Goal: Navigation & Orientation: Understand site structure

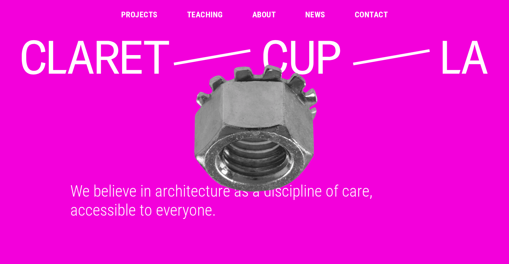
click at [135, 15] on link "Projects" at bounding box center [139, 15] width 36 height 8
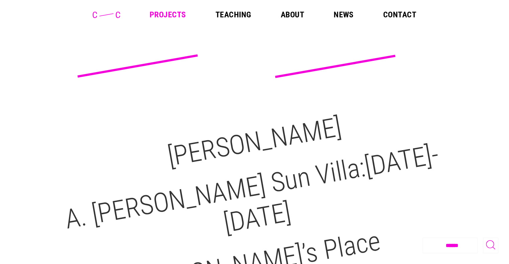
click at [239, 12] on link "Teaching" at bounding box center [233, 15] width 36 height 8
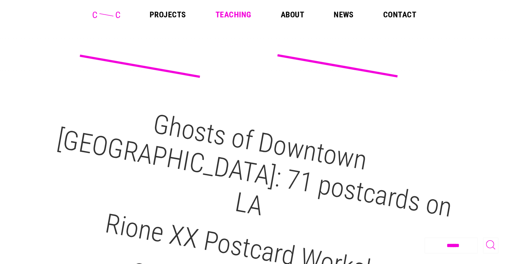
click at [290, 10] on header "Projects Teaching About News Contact" at bounding box center [254, 14] width 509 height 29
click at [291, 13] on link "About" at bounding box center [291, 15] width 23 height 8
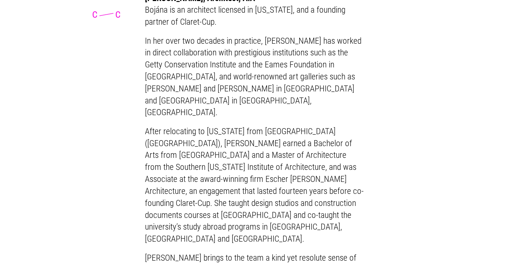
scroll to position [635, 0]
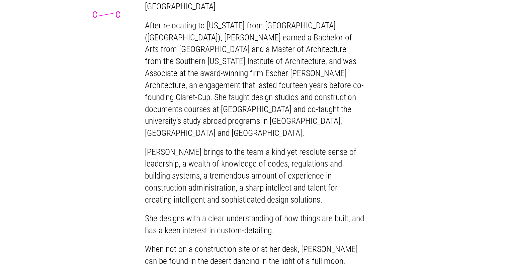
drag, startPoint x: 360, startPoint y: 86, endPoint x: 359, endPoint y: 97, distance: 11.0
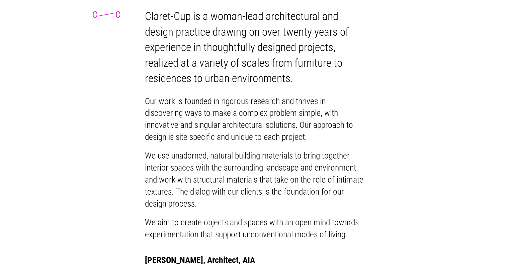
scroll to position [0, 0]
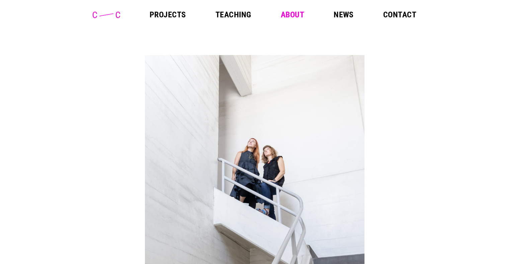
drag, startPoint x: 358, startPoint y: 169, endPoint x: 270, endPoint y: 52, distance: 146.3
click at [267, 147] on img at bounding box center [254, 192] width 219 height 274
click at [224, 97] on img at bounding box center [254, 192] width 219 height 274
click at [301, 115] on img at bounding box center [254, 192] width 219 height 274
click at [393, 16] on link "Contact" at bounding box center [399, 15] width 33 height 8
